Goal: Find specific page/section: Find specific page/section

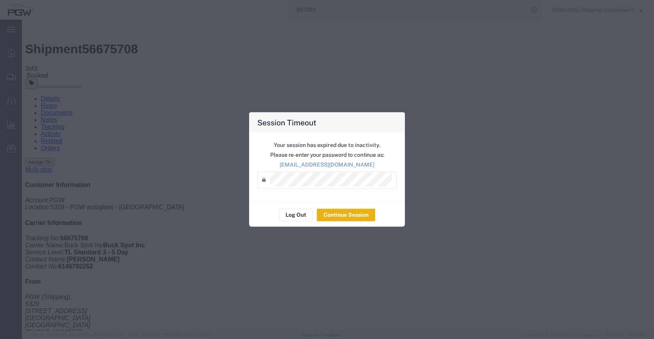
click at [329, 217] on button "Continue Session" at bounding box center [346, 214] width 58 height 13
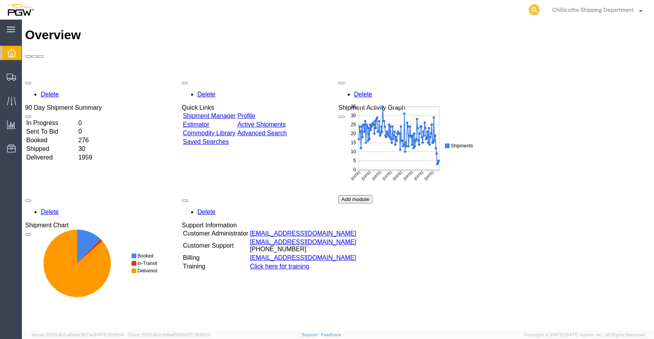
click at [529, 9] on icon at bounding box center [534, 9] width 11 height 11
click at [423, 9] on input "search" at bounding box center [410, 9] width 238 height 19
paste input "667627"
type input "667627"
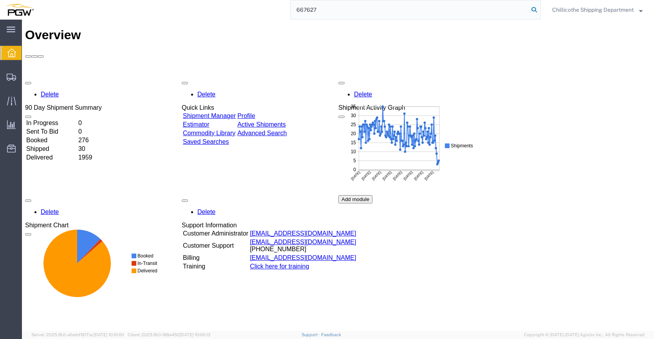
click at [532, 10] on icon at bounding box center [534, 9] width 11 height 11
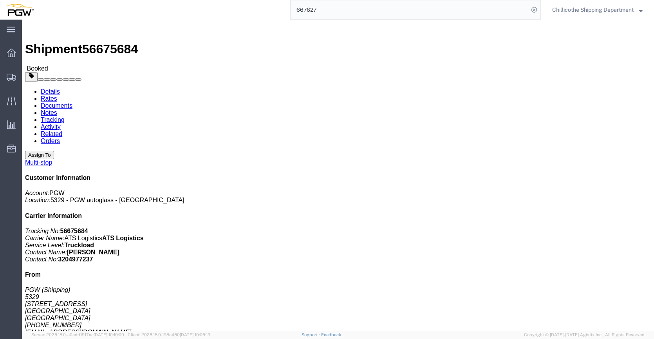
click link "Documents"
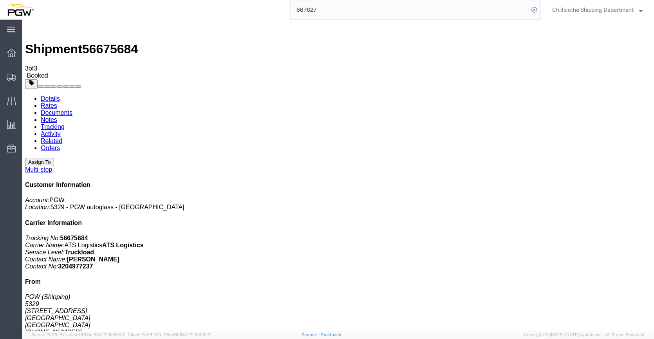
drag, startPoint x: 64, startPoint y: 126, endPoint x: 328, endPoint y: 65, distance: 270.9
